Goal: Information Seeking & Learning: Learn about a topic

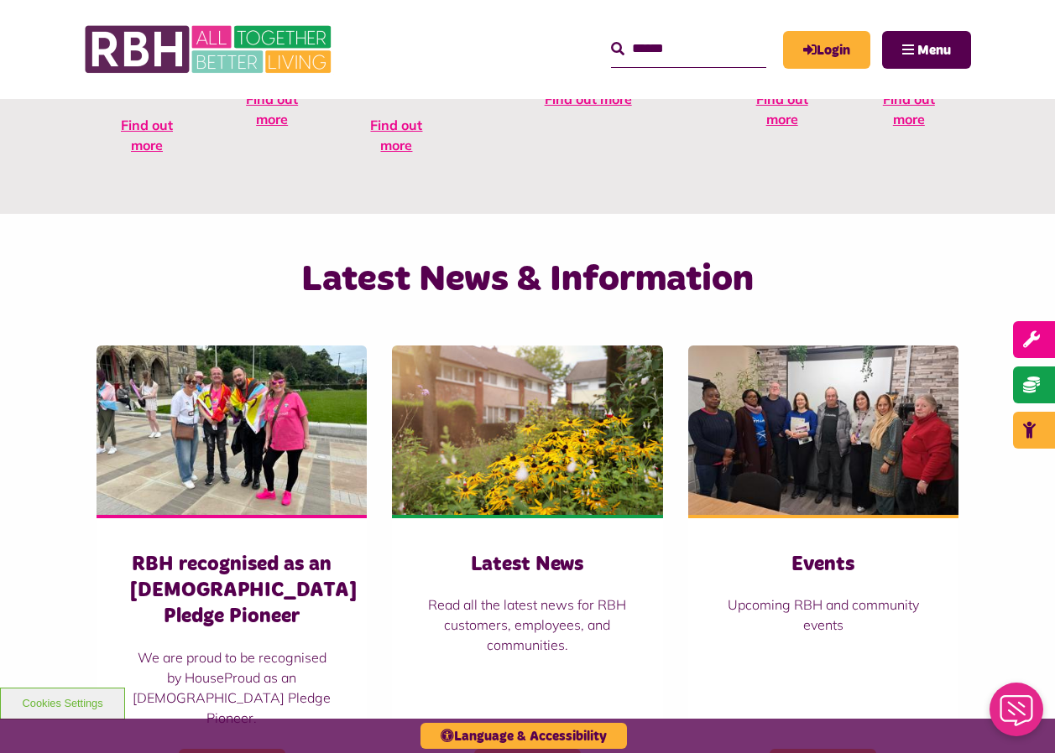
scroll to position [923, 0]
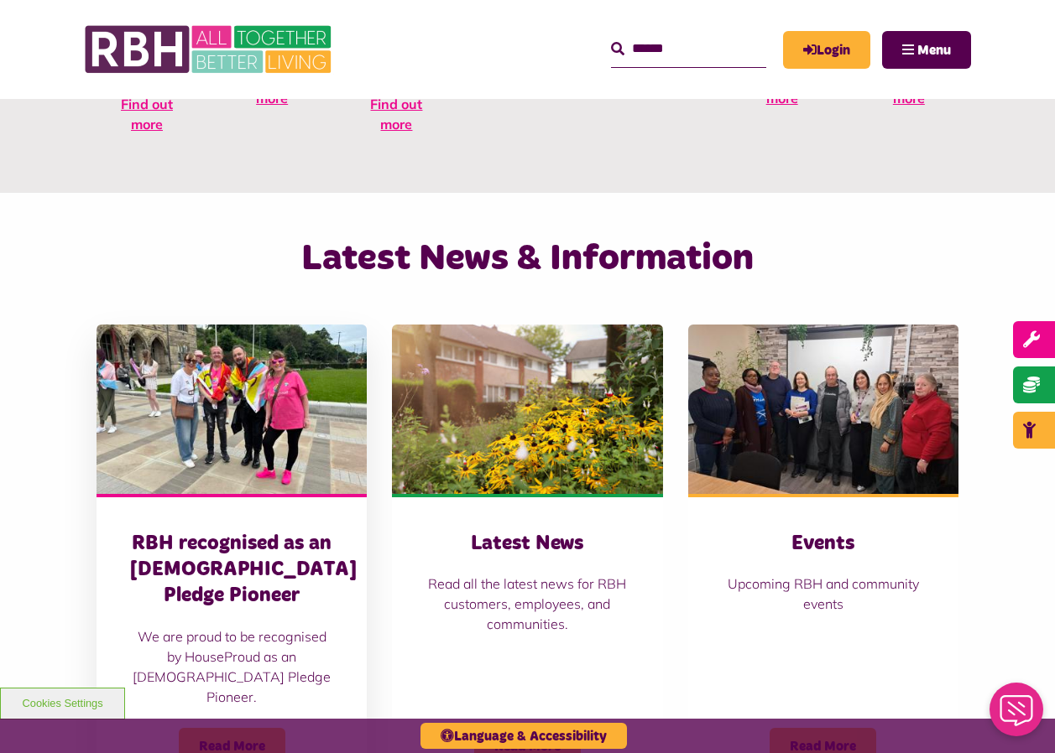
click at [196, 375] on img at bounding box center [231, 409] width 270 height 169
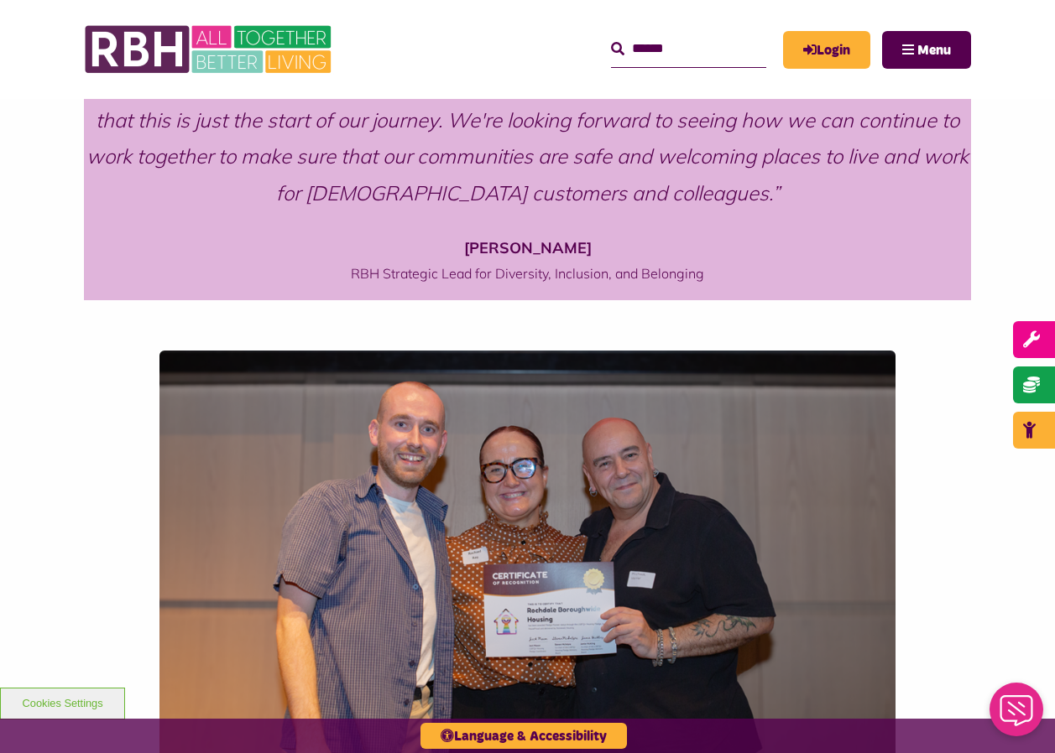
scroll to position [1007, 0]
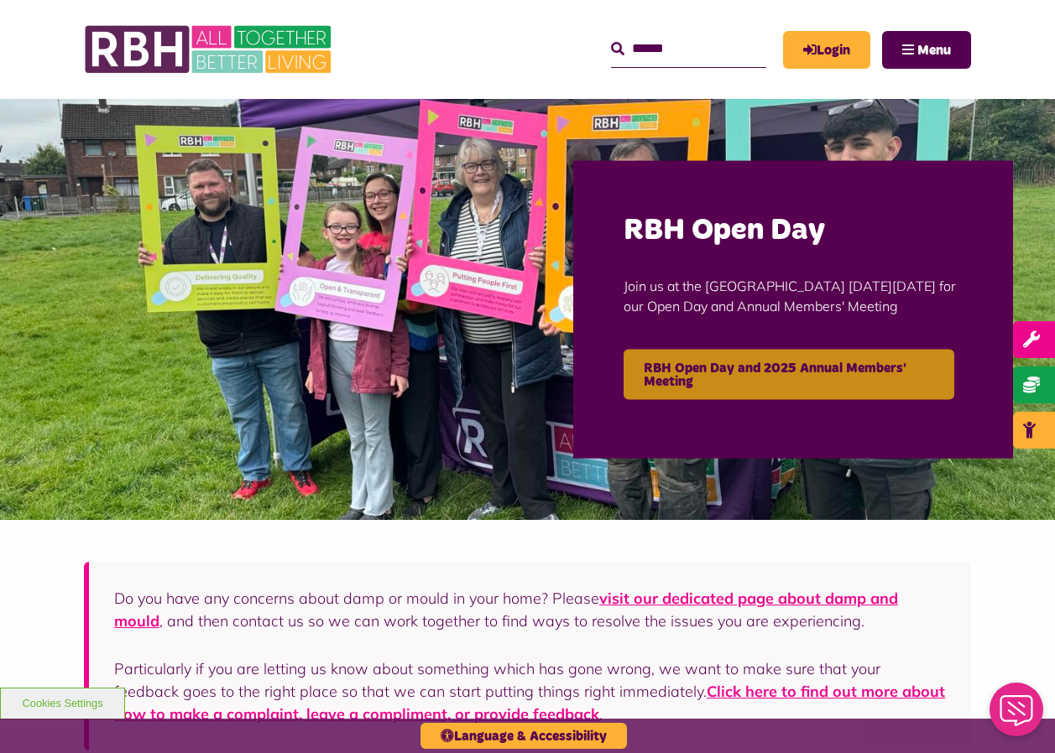
click at [760, 357] on link "RBH Open Day and 2025 Annual Members' Meeting" at bounding box center [788, 374] width 331 height 50
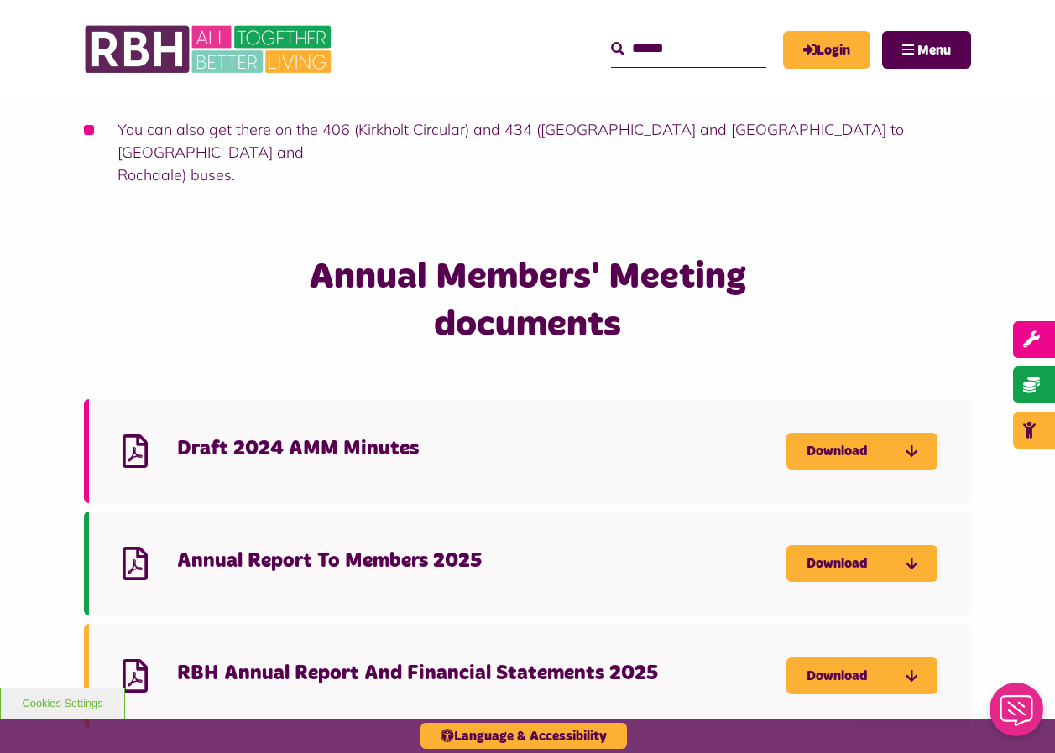
scroll to position [1322, 0]
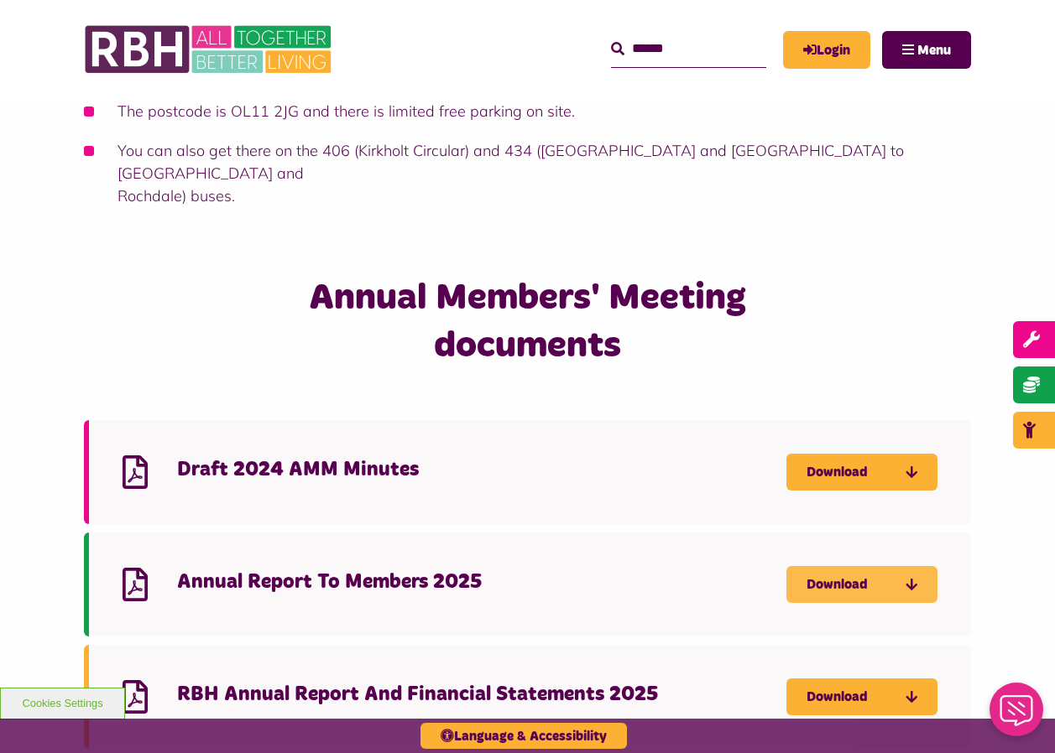
click at [851, 566] on link "Download" at bounding box center [861, 584] width 151 height 37
click at [854, 454] on link "Download" at bounding box center [861, 472] width 151 height 37
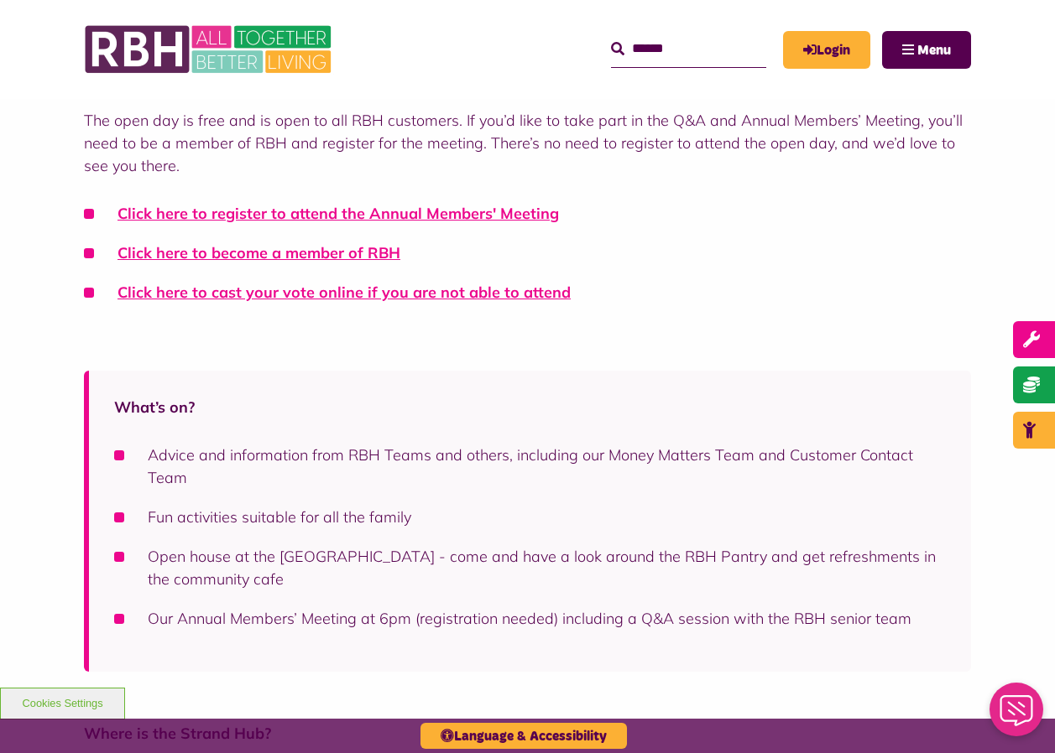
scroll to position [148, 0]
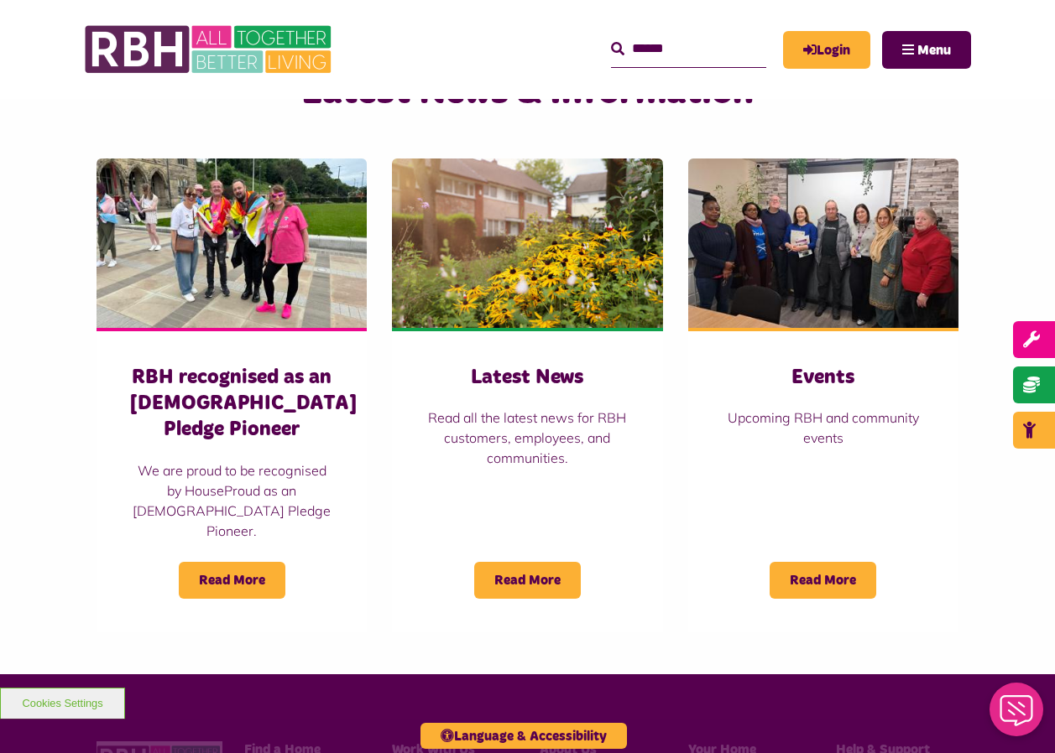
scroll to position [1091, 0]
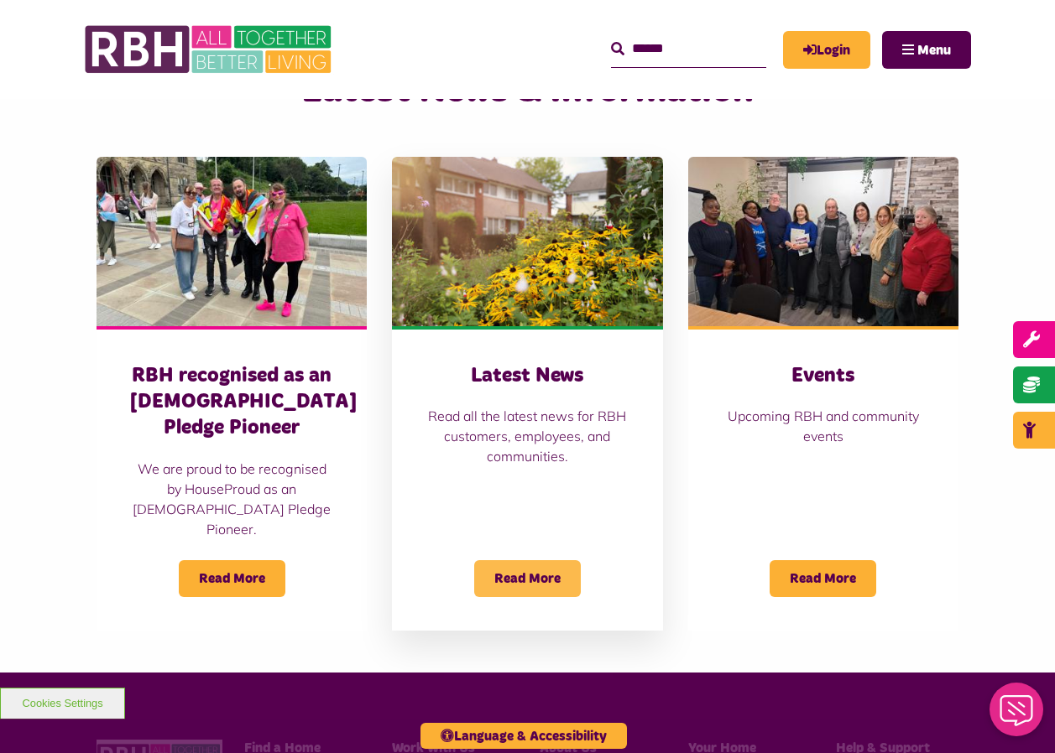
click at [524, 560] on span "Read More" at bounding box center [527, 578] width 107 height 37
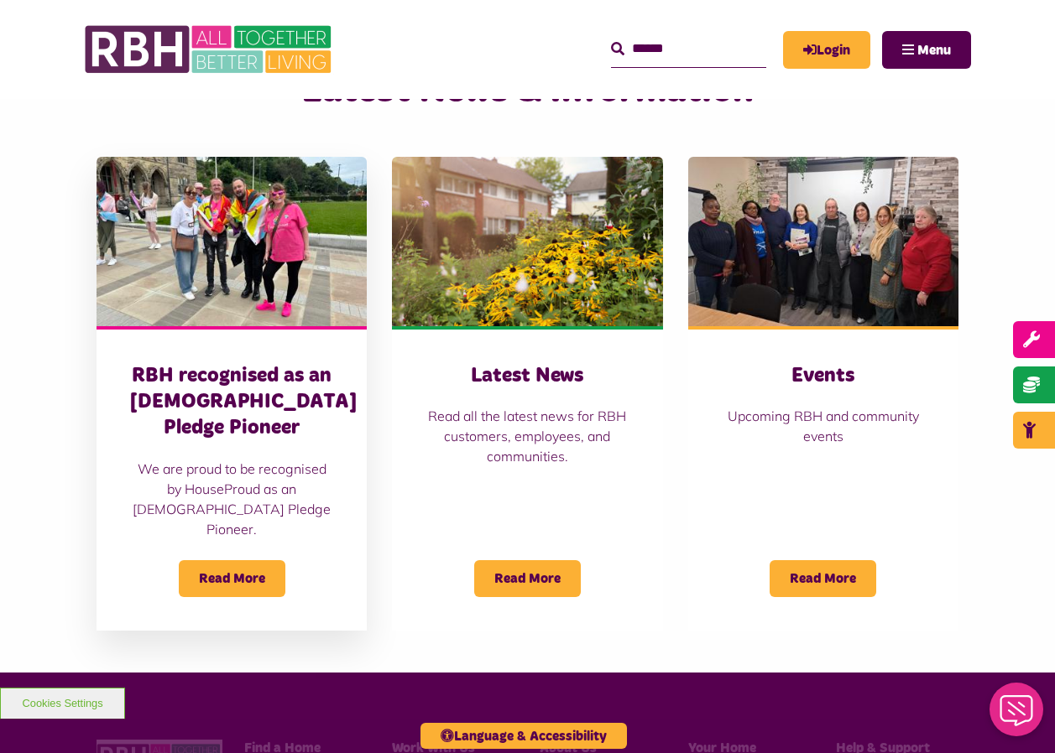
click at [200, 205] on img at bounding box center [231, 241] width 270 height 169
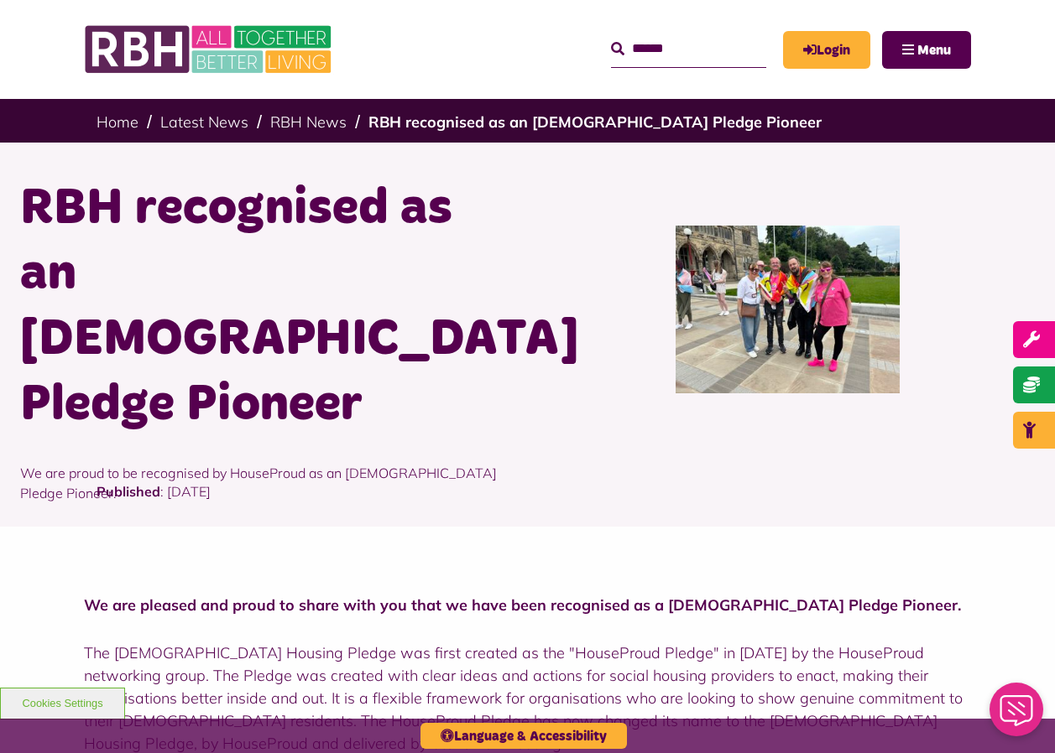
click at [834, 301] on img at bounding box center [787, 310] width 224 height 168
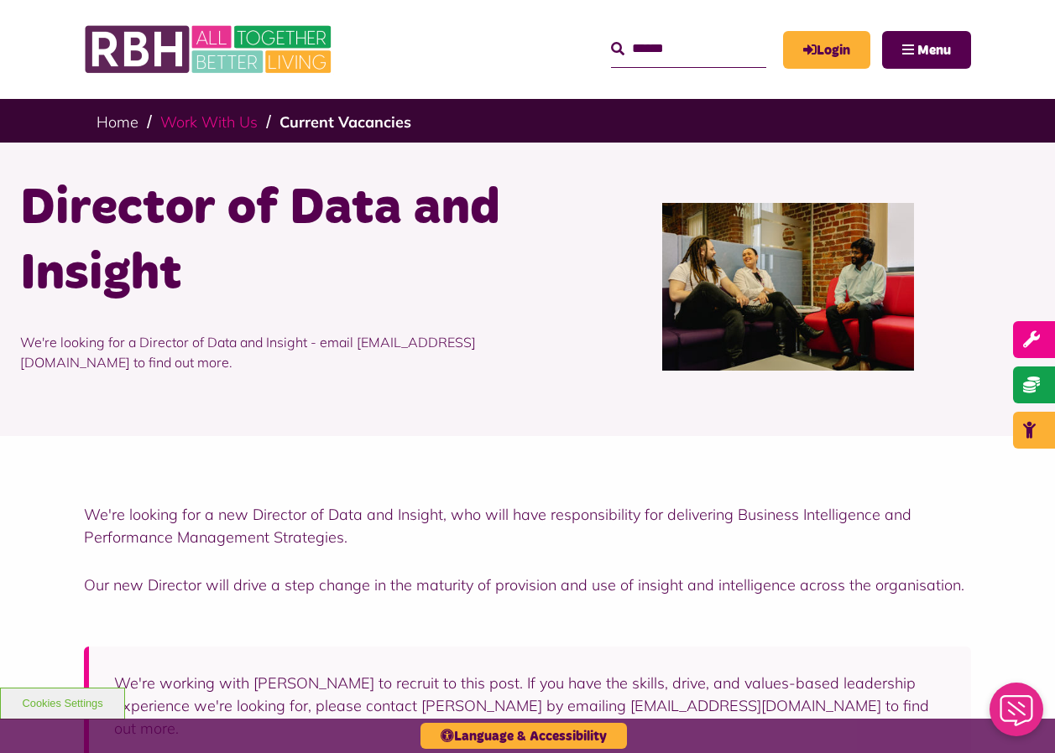
click at [232, 128] on link "Work With Us" at bounding box center [208, 121] width 97 height 19
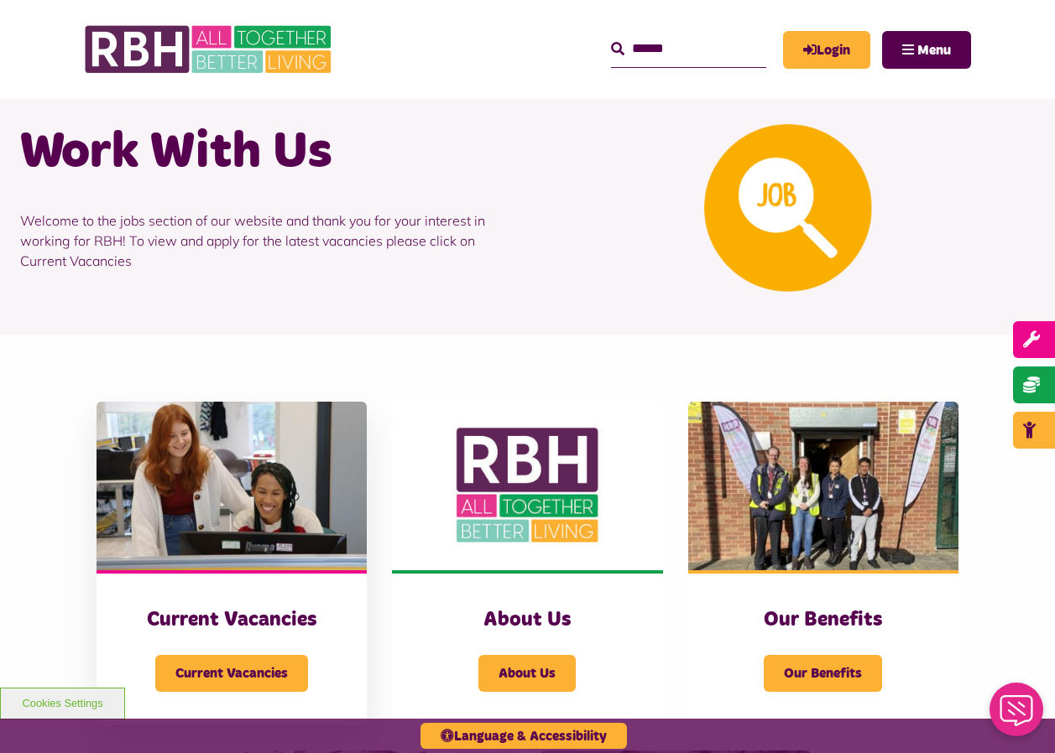
scroll to position [252, 0]
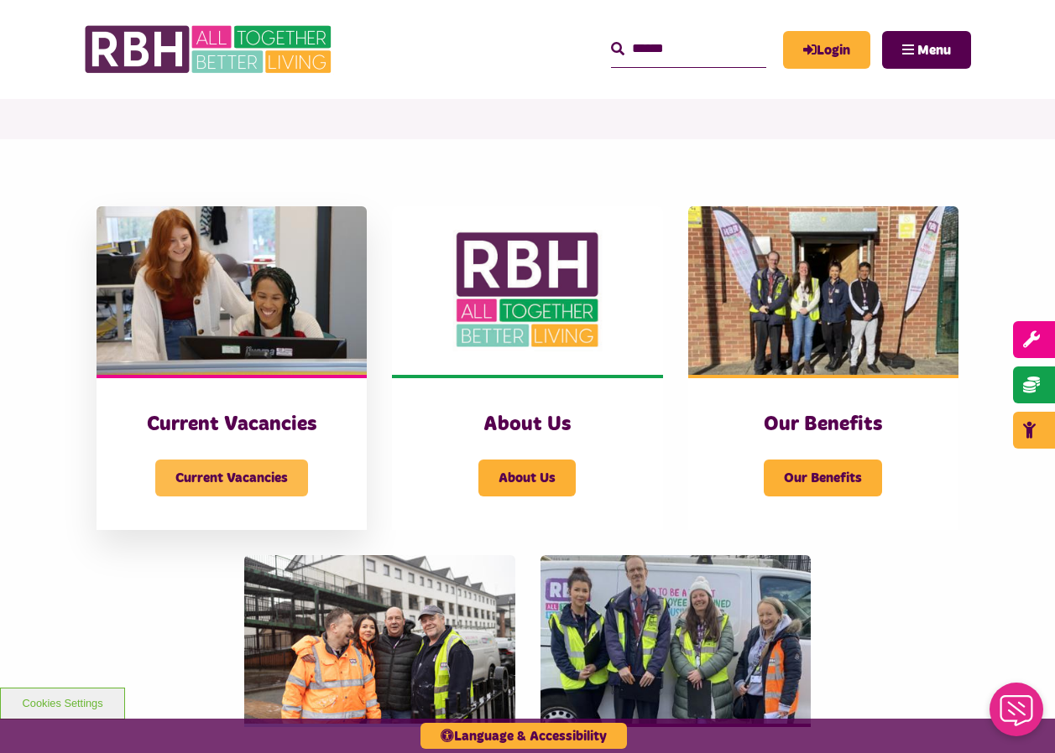
click at [284, 477] on span "Current Vacancies" at bounding box center [231, 478] width 153 height 37
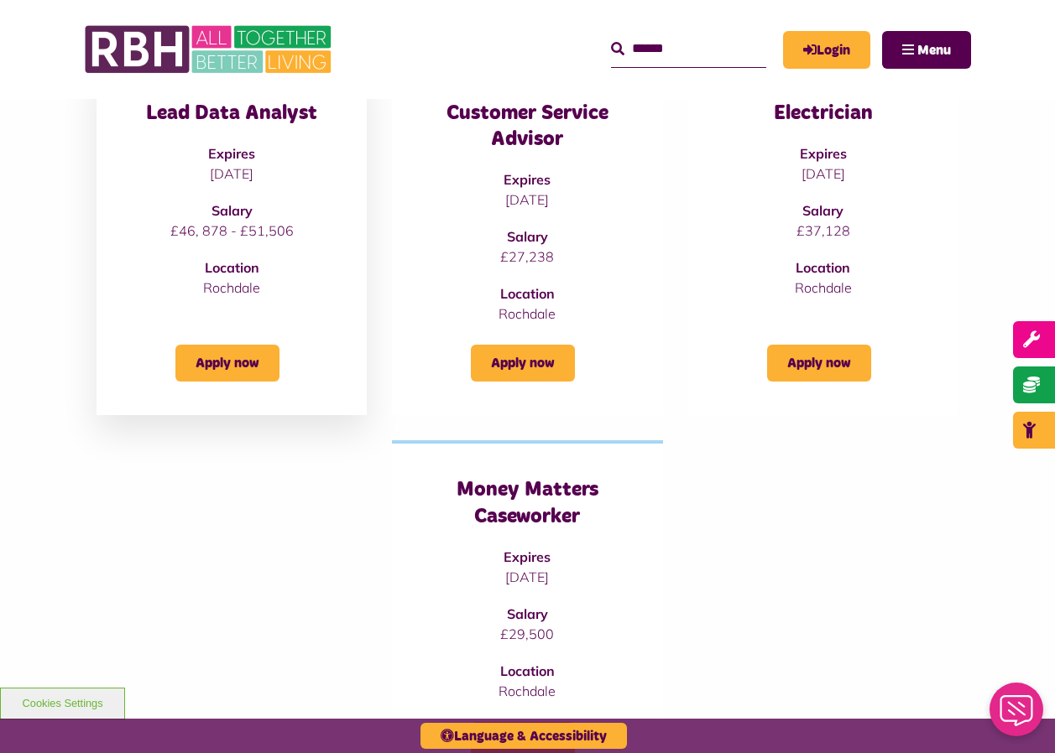
scroll to position [125, 0]
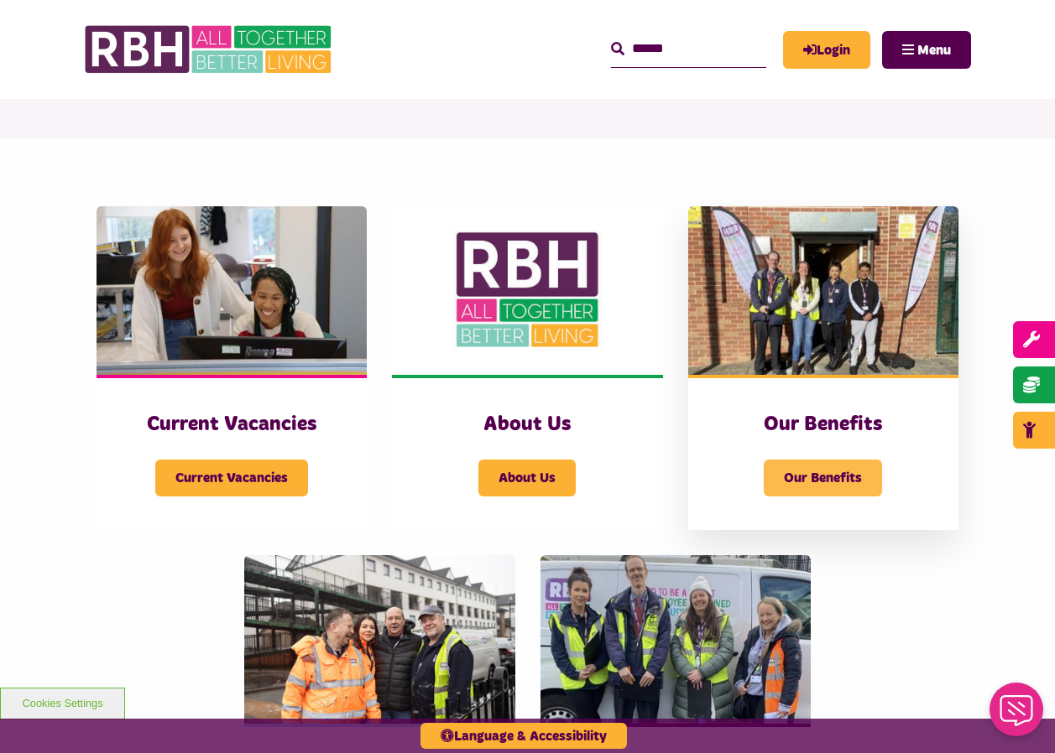
click at [820, 477] on span "Our Benefits" at bounding box center [822, 478] width 118 height 37
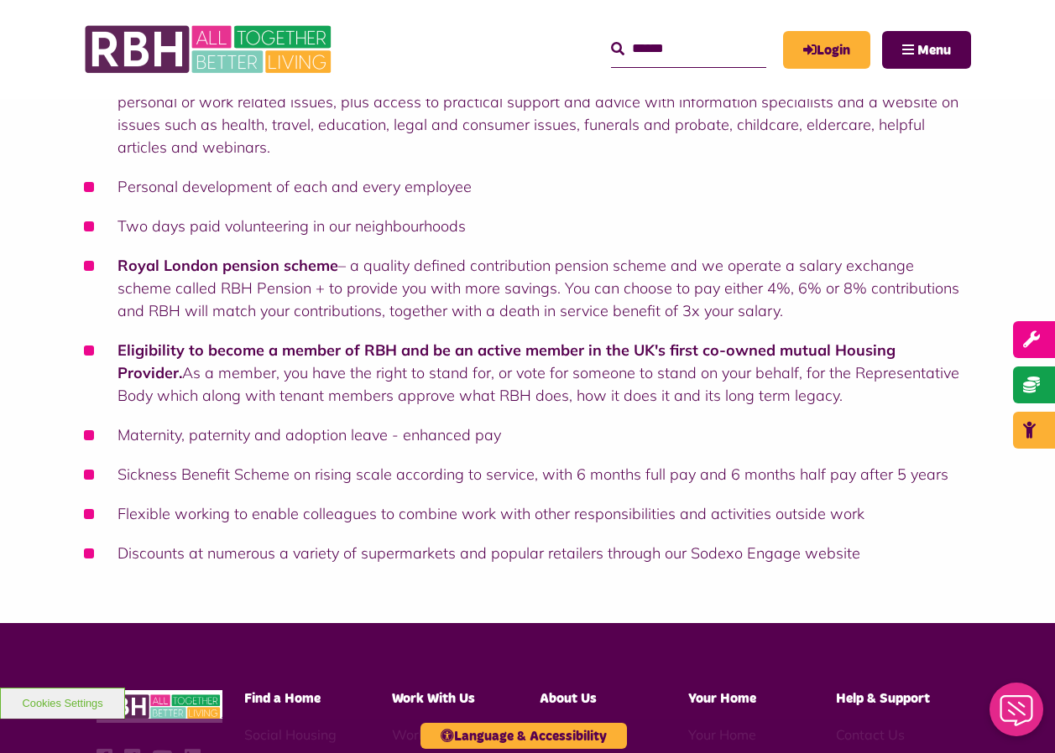
scroll to position [839, 0]
